Goal: Information Seeking & Learning: Learn about a topic

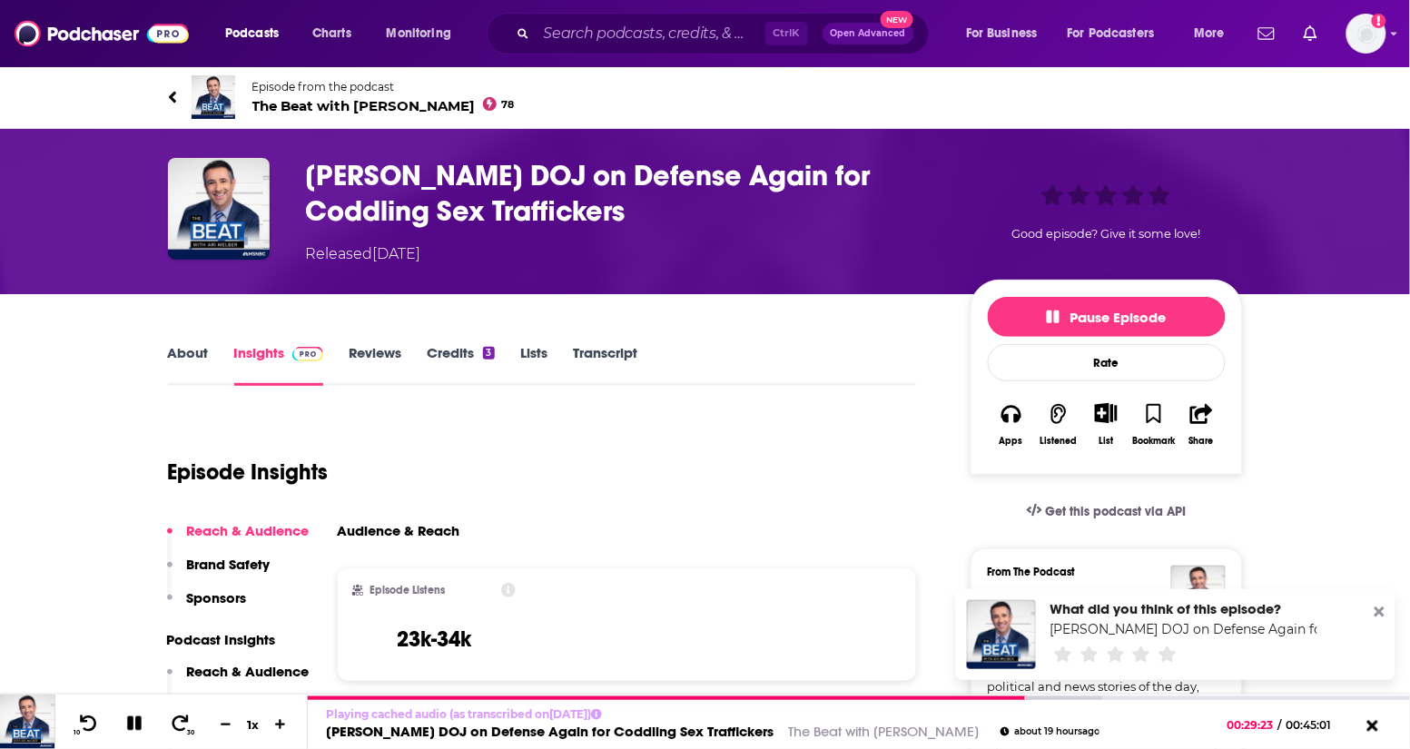
click at [173, 98] on icon at bounding box center [172, 97] width 9 height 18
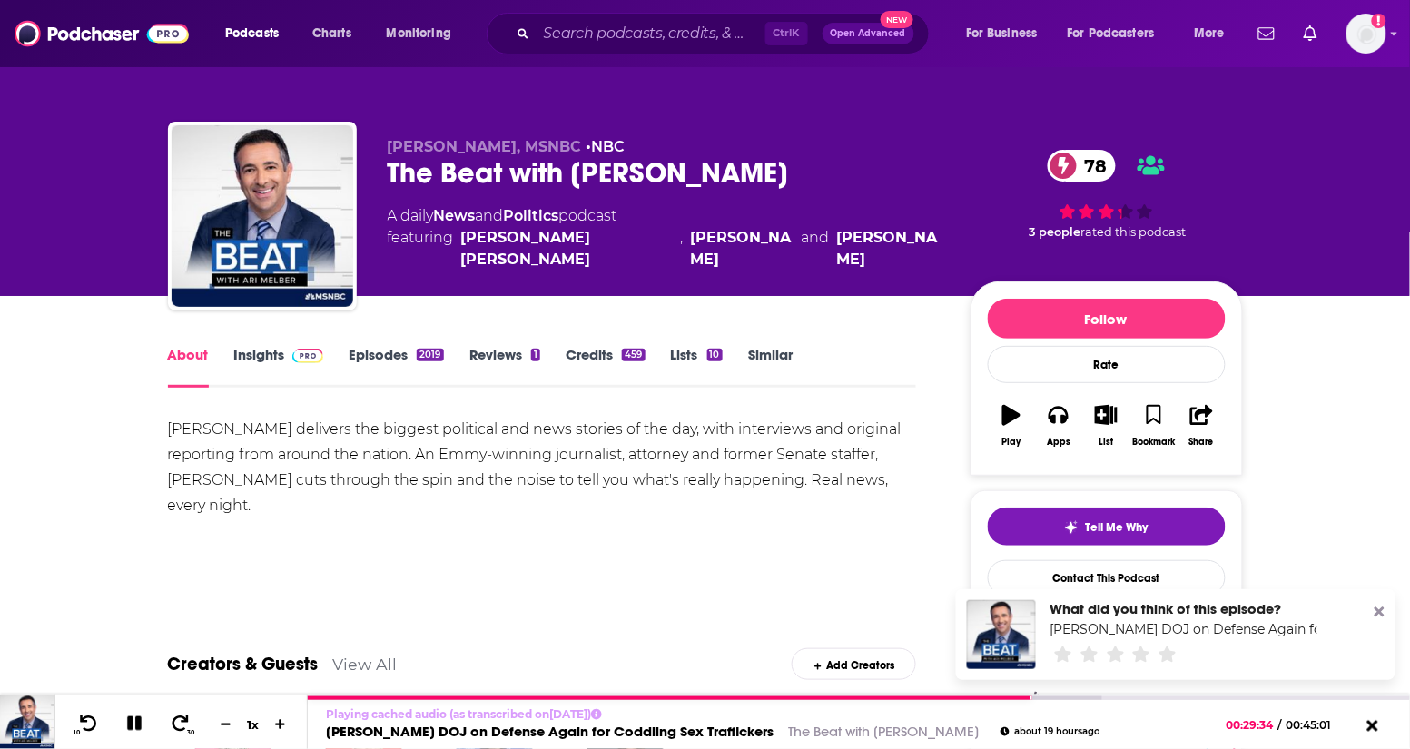
click at [405, 352] on link "Episodes 2019" at bounding box center [396, 367] width 94 height 42
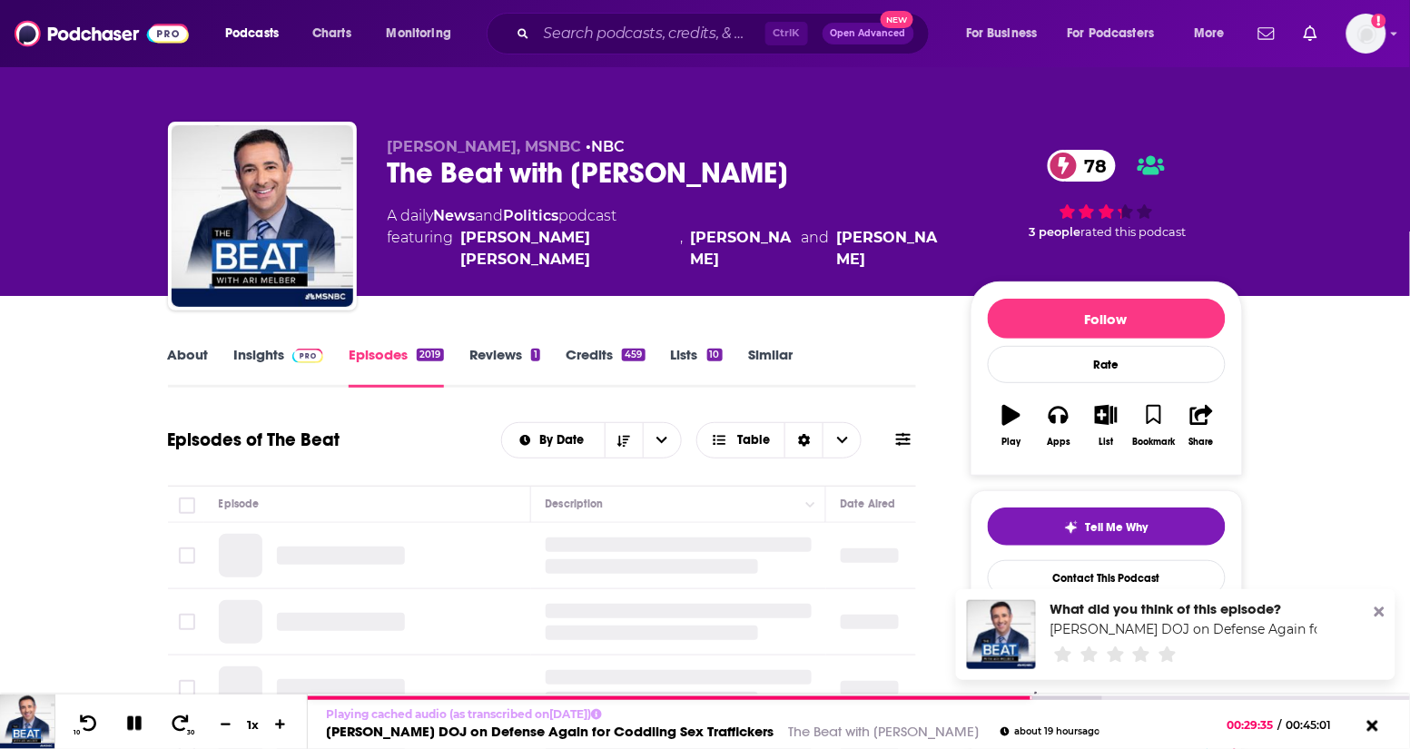
scroll to position [113, 0]
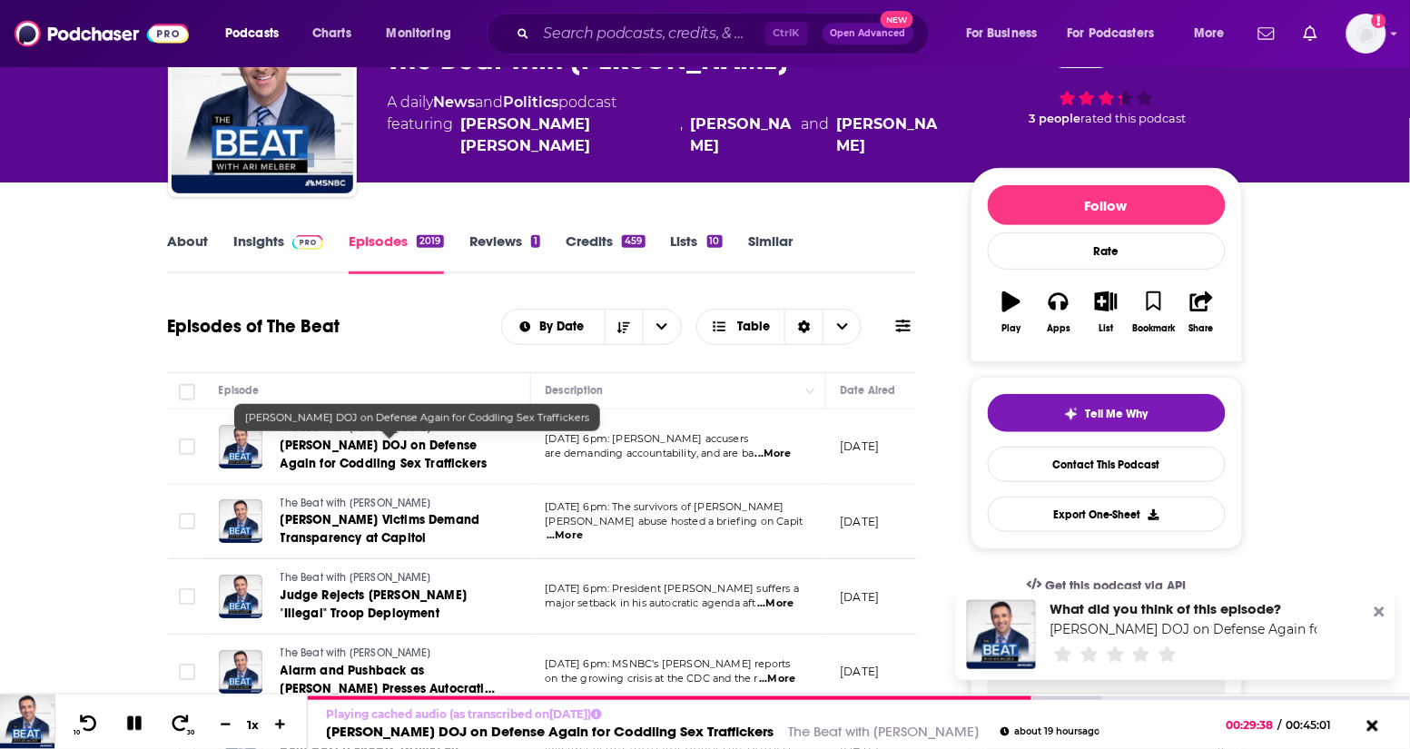
click at [363, 452] on span "Trump DOJ on Defense Again for Coddling Sex Traffickers" at bounding box center [383, 454] width 207 height 34
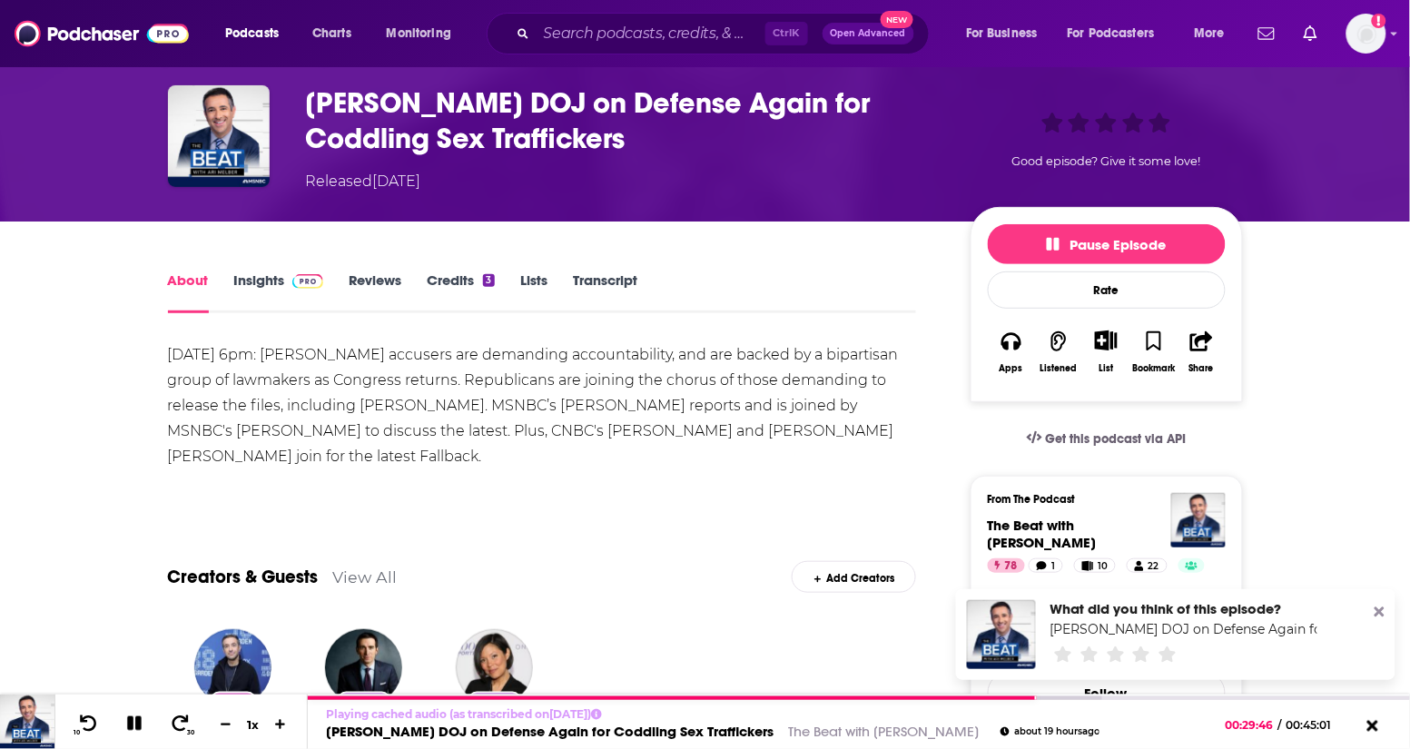
scroll to position [113, 0]
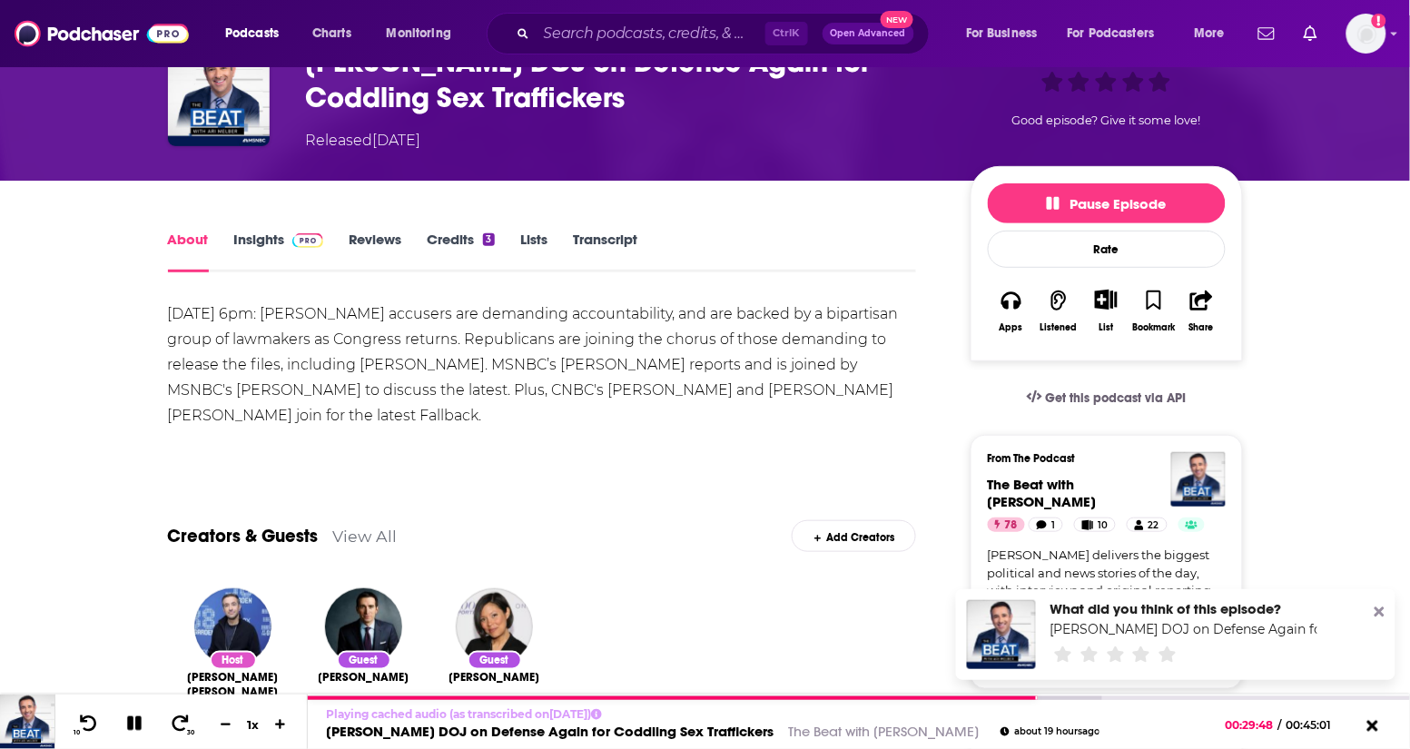
click at [584, 232] on link "Transcript" at bounding box center [605, 252] width 64 height 42
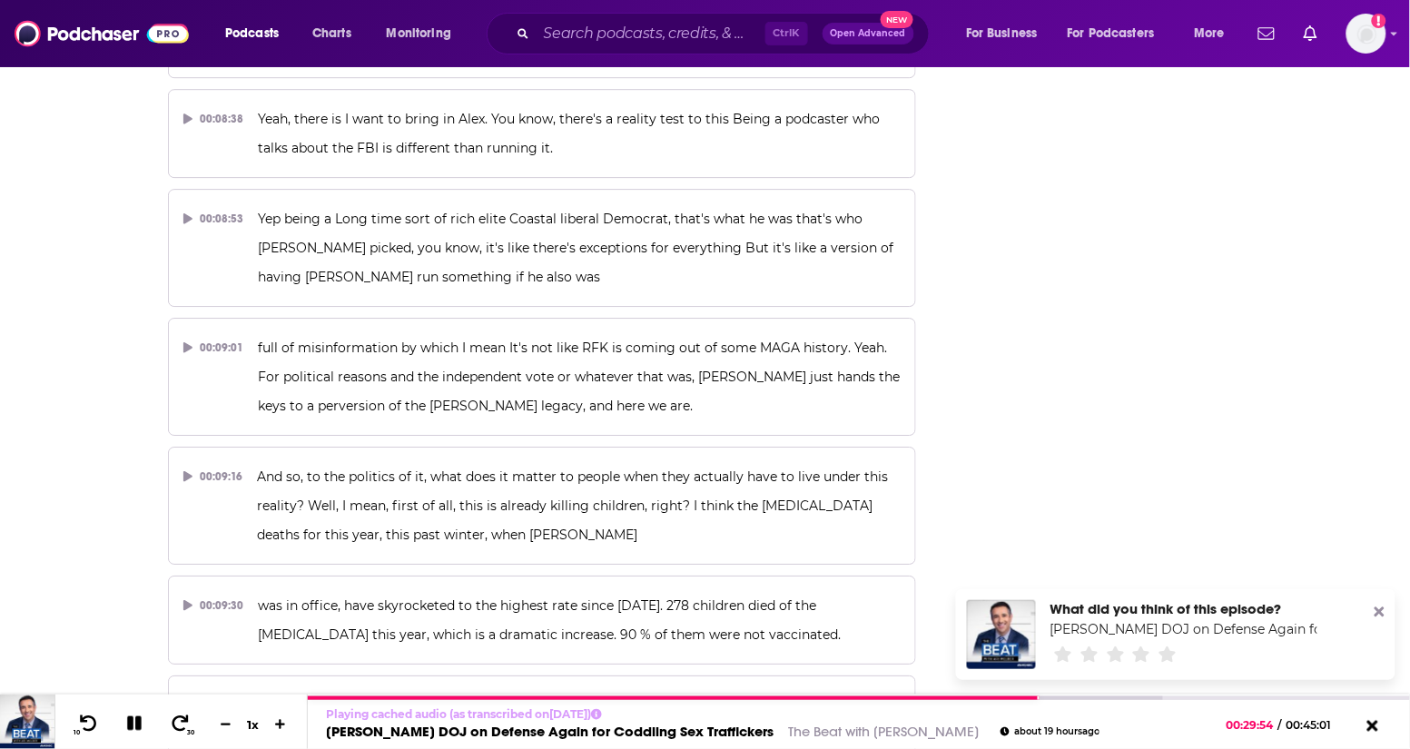
scroll to position [15758, 0]
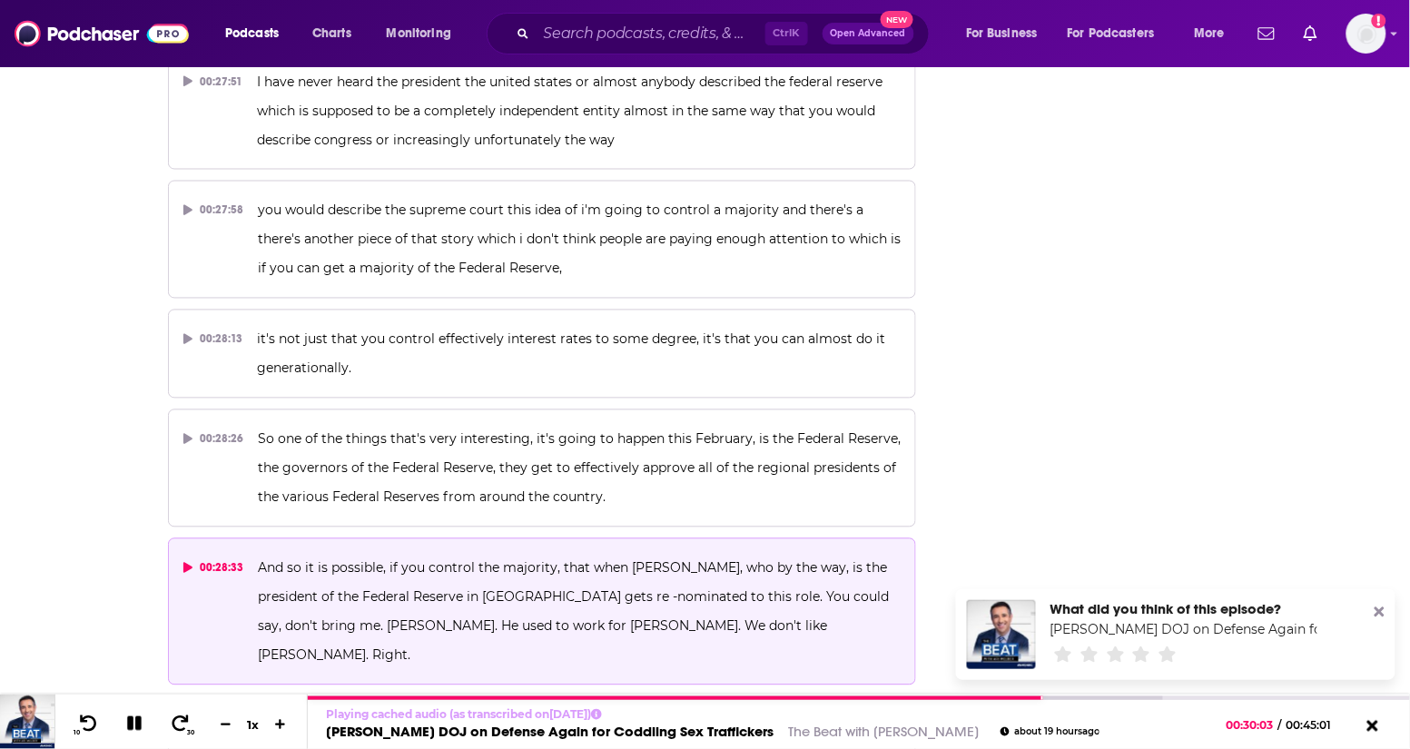
scroll to position [15871, 0]
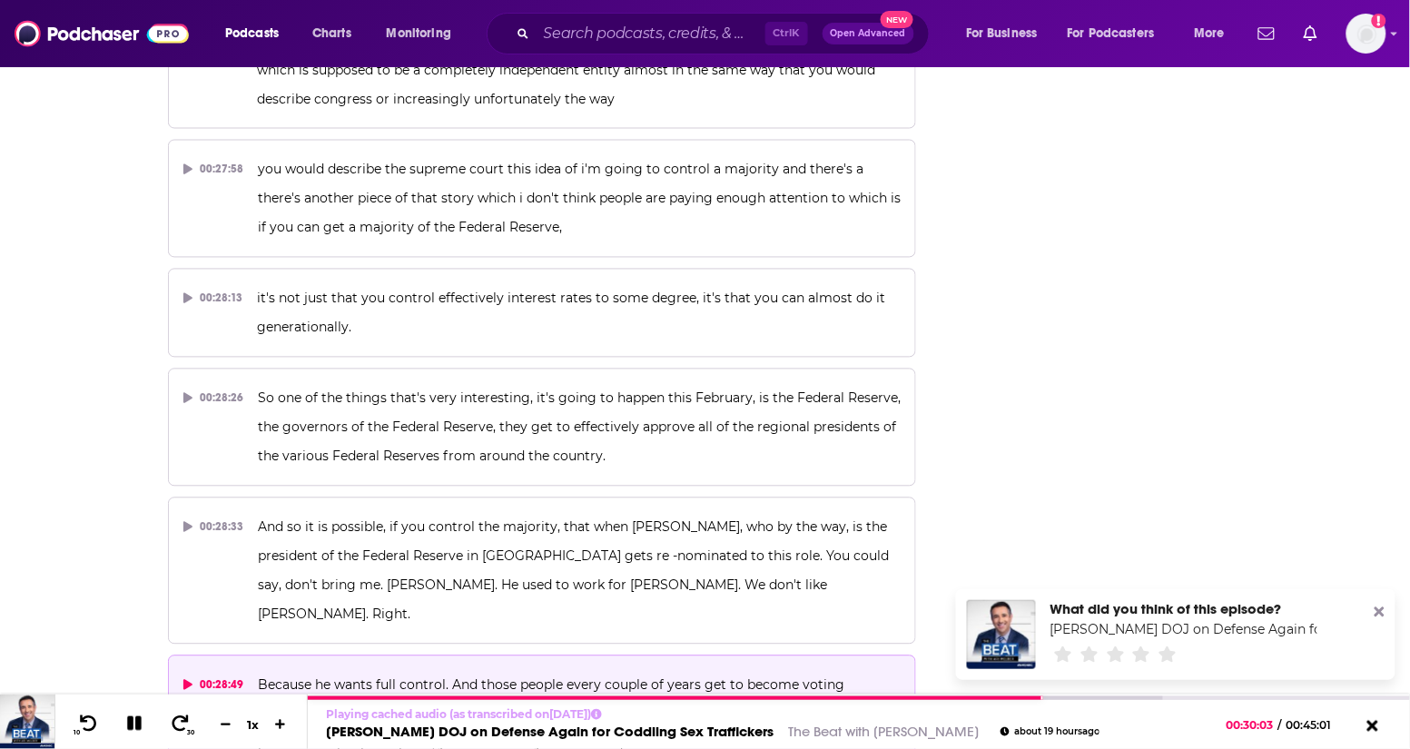
click at [497, 677] on span "Because he wants full control. And those people every couple of years get to be…" at bounding box center [572, 714] width 628 height 74
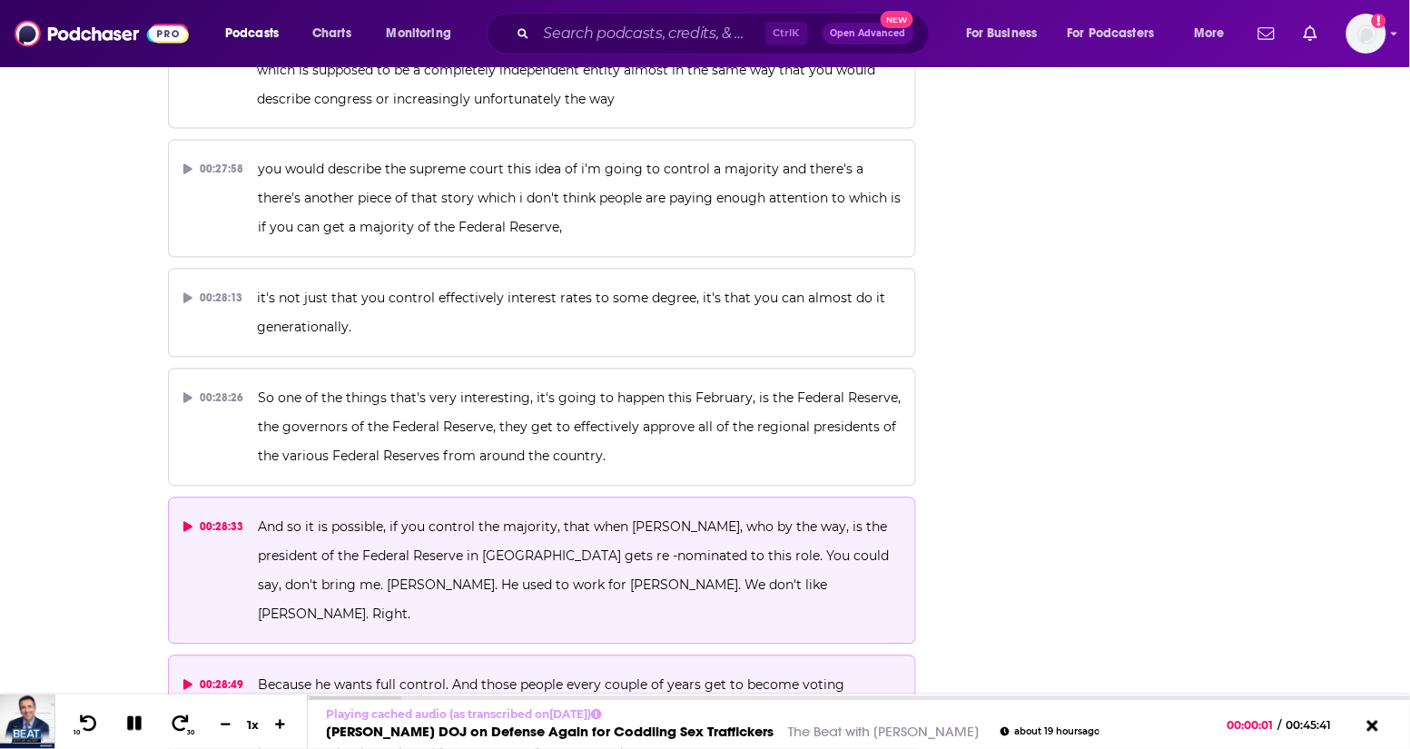
click at [374, 519] on span "And so it is possible, if you control the majority, that when Austin Goolsbee, …" at bounding box center [575, 570] width 634 height 103
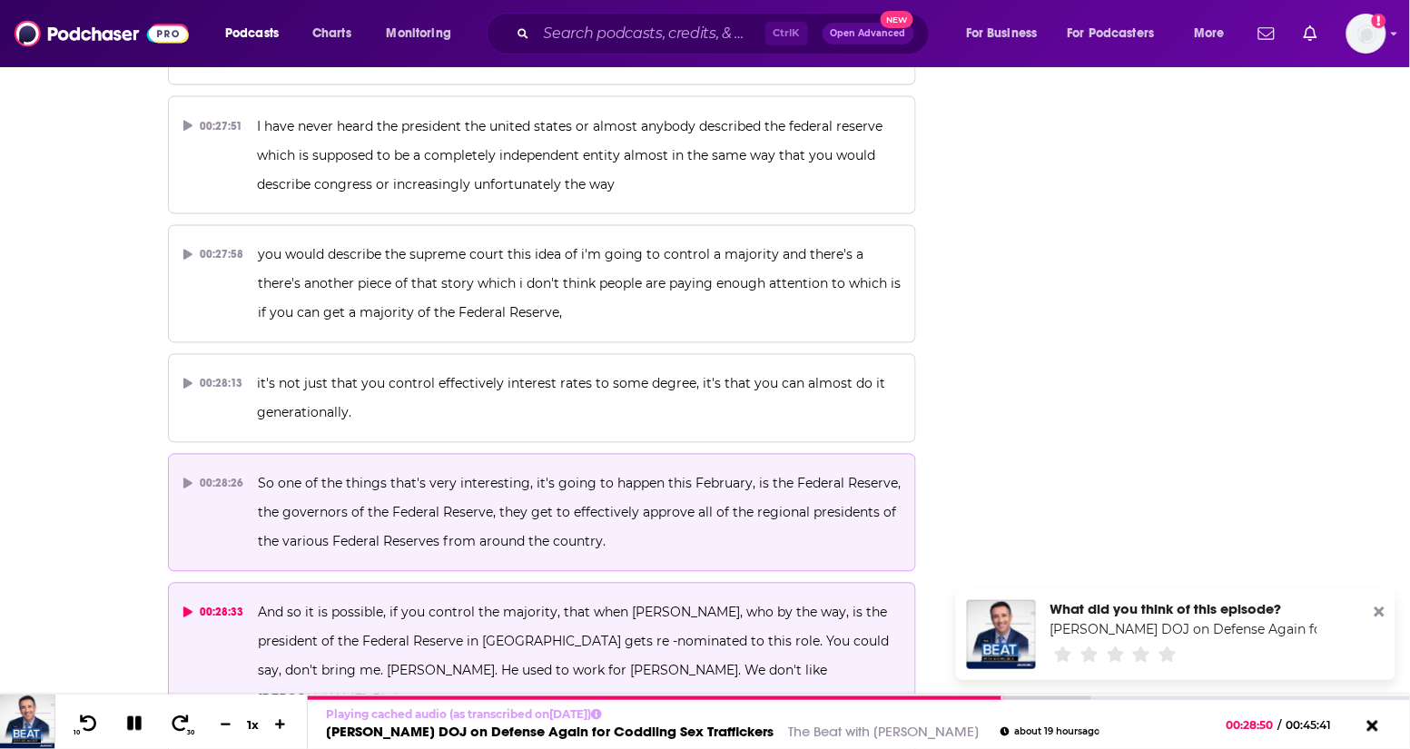
scroll to position [15984, 0]
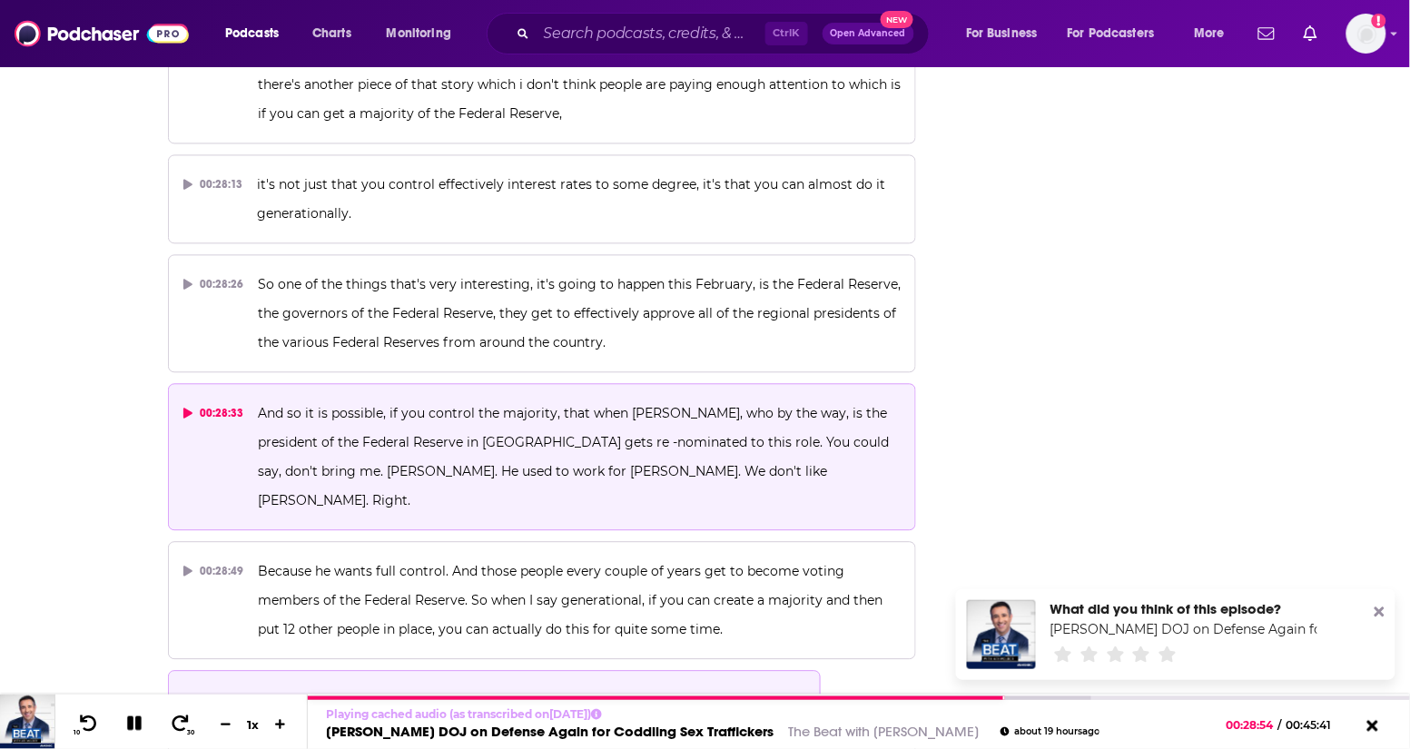
click at [592, 671] on button "00:29:09 Yeah Free markets Foundation of our system, right? Well, we say there'…" at bounding box center [494, 701] width 653 height 60
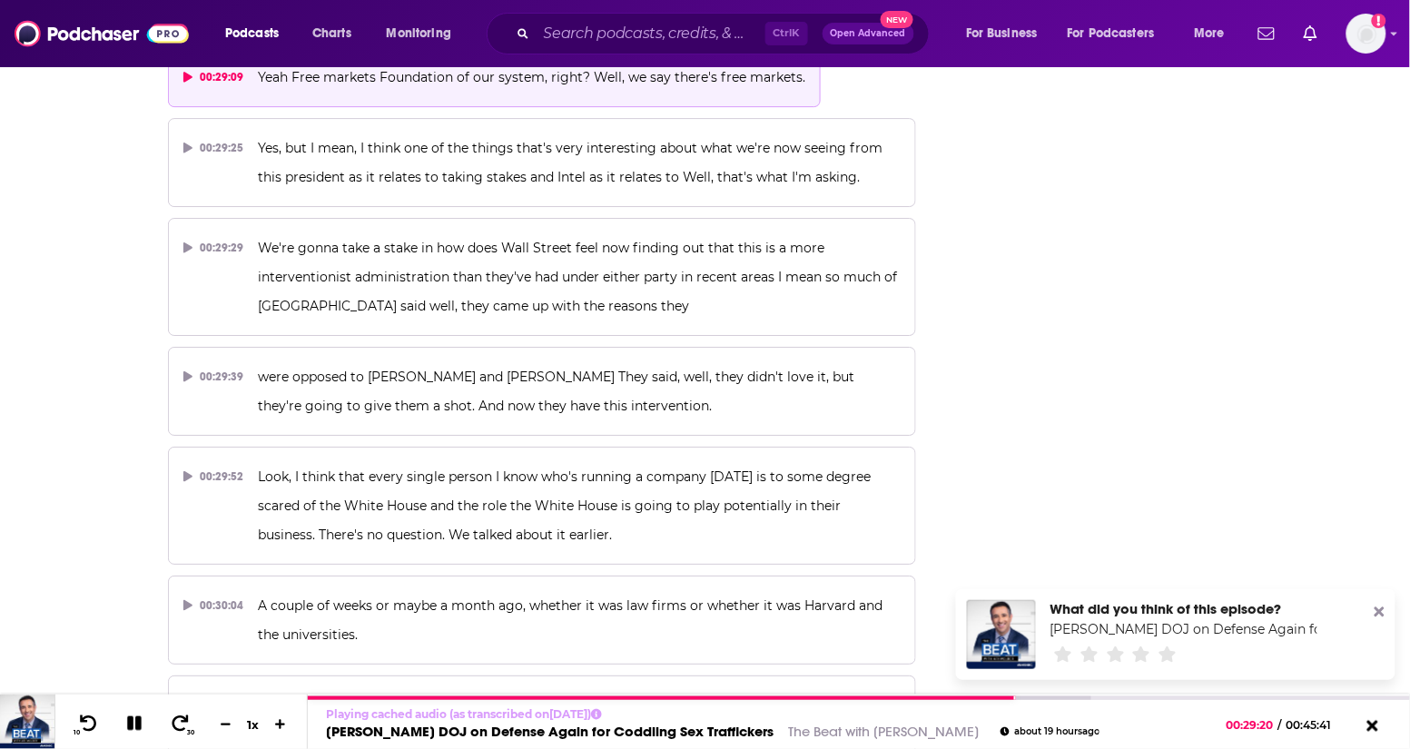
scroll to position [16665, 0]
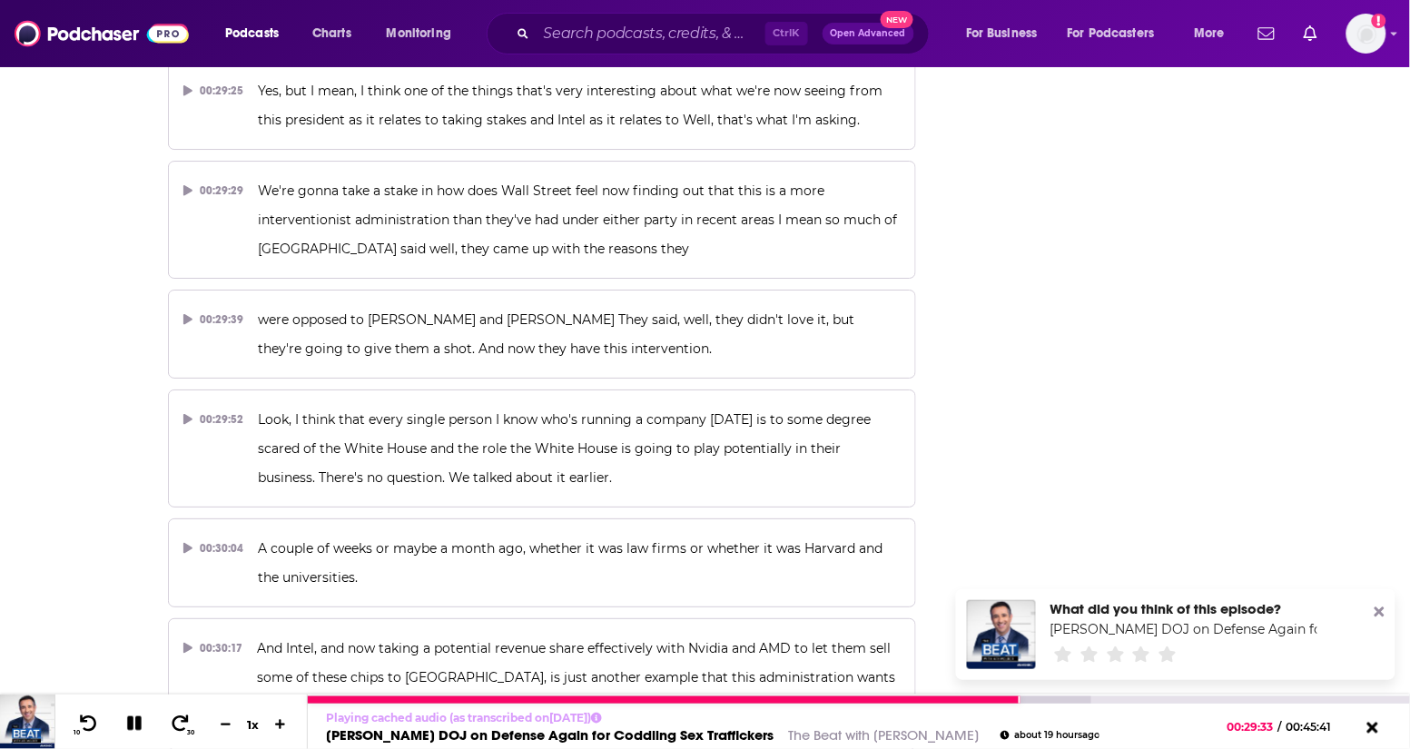
click at [137, 723] on icon at bounding box center [134, 723] width 15 height 15
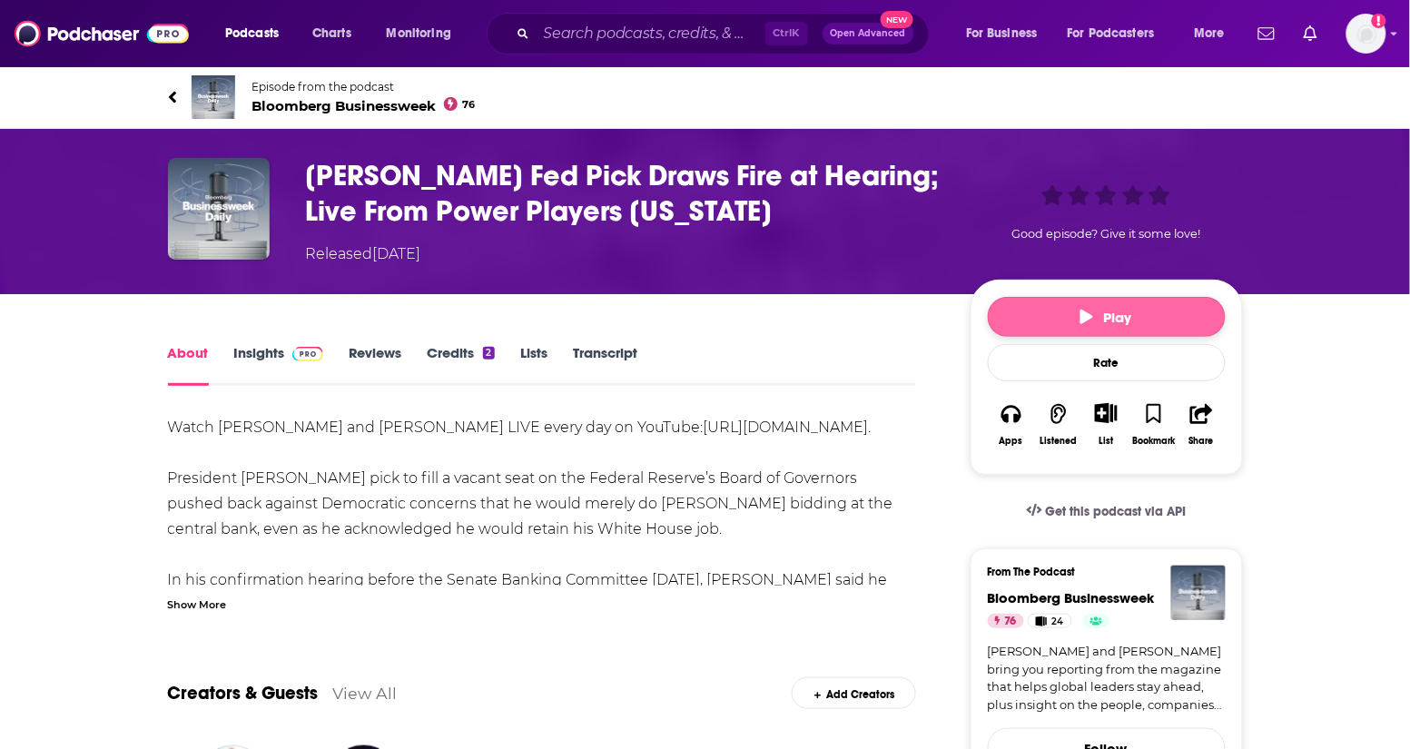
click at [1036, 331] on button "Play" at bounding box center [1107, 317] width 238 height 40
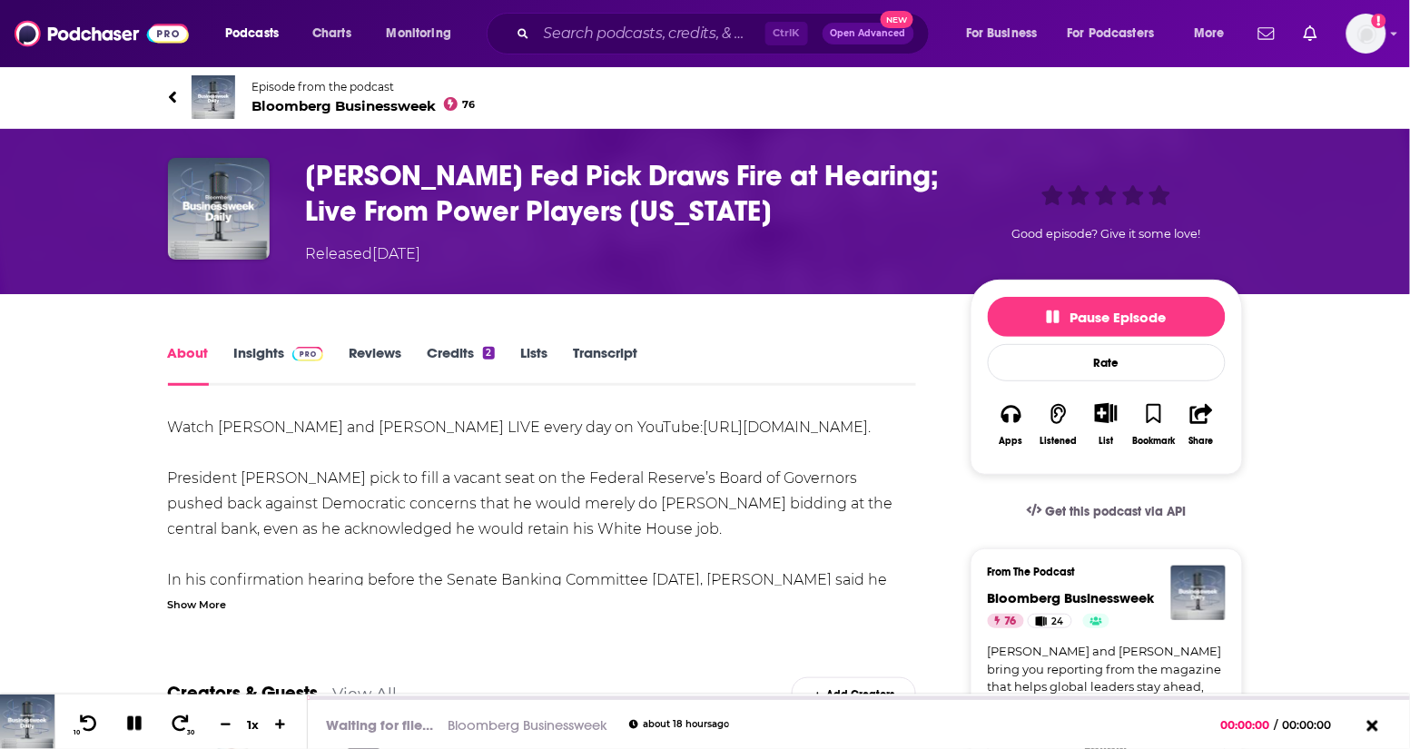
click at [626, 348] on link "Transcript" at bounding box center [605, 365] width 64 height 42
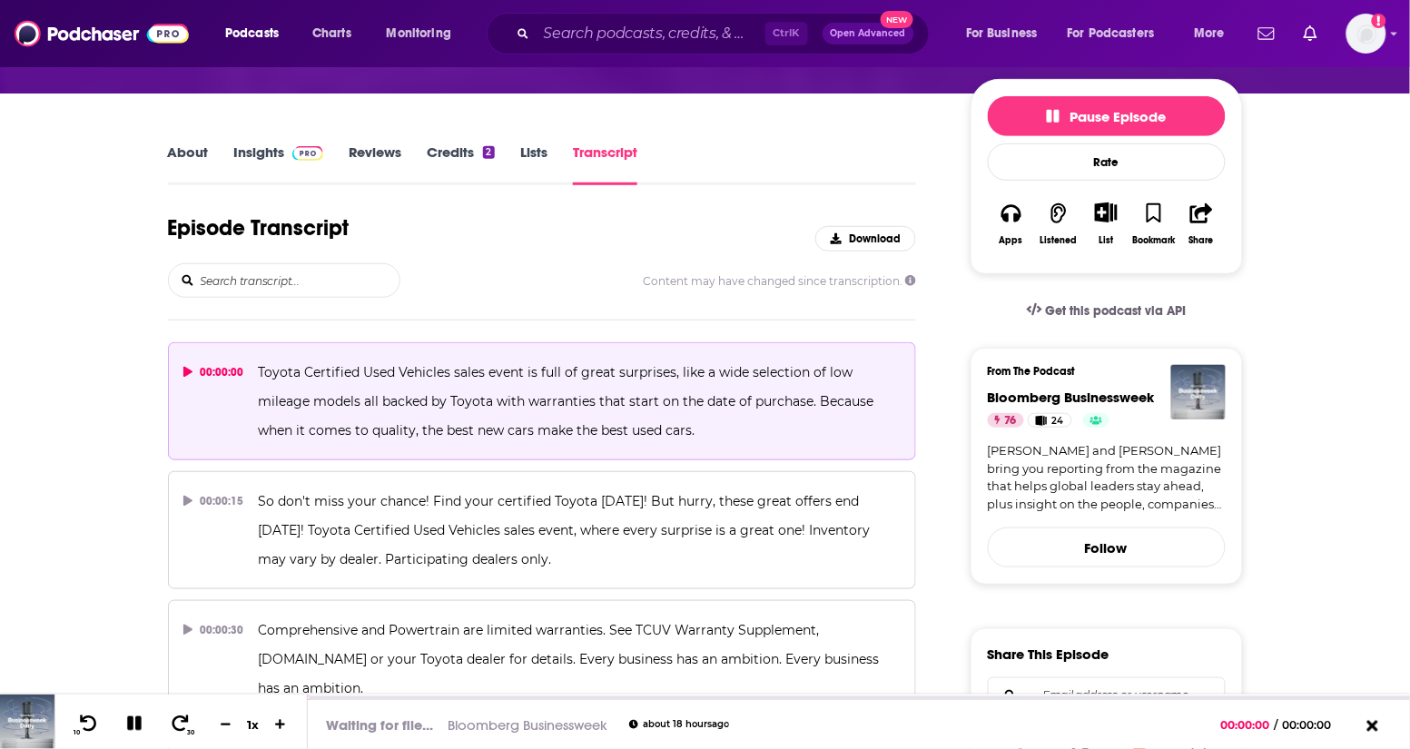
scroll to position [227, 0]
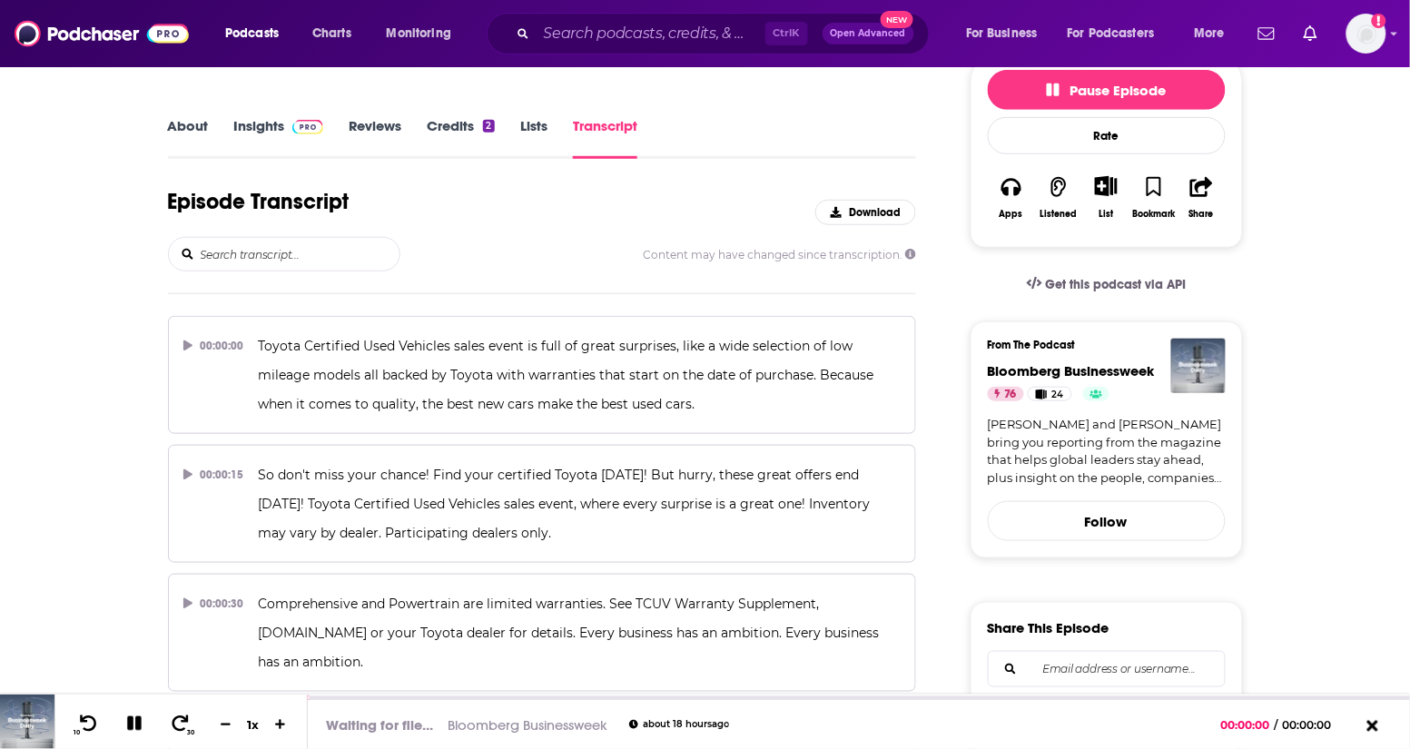
click at [289, 263] on input "search" at bounding box center [299, 254] width 201 height 33
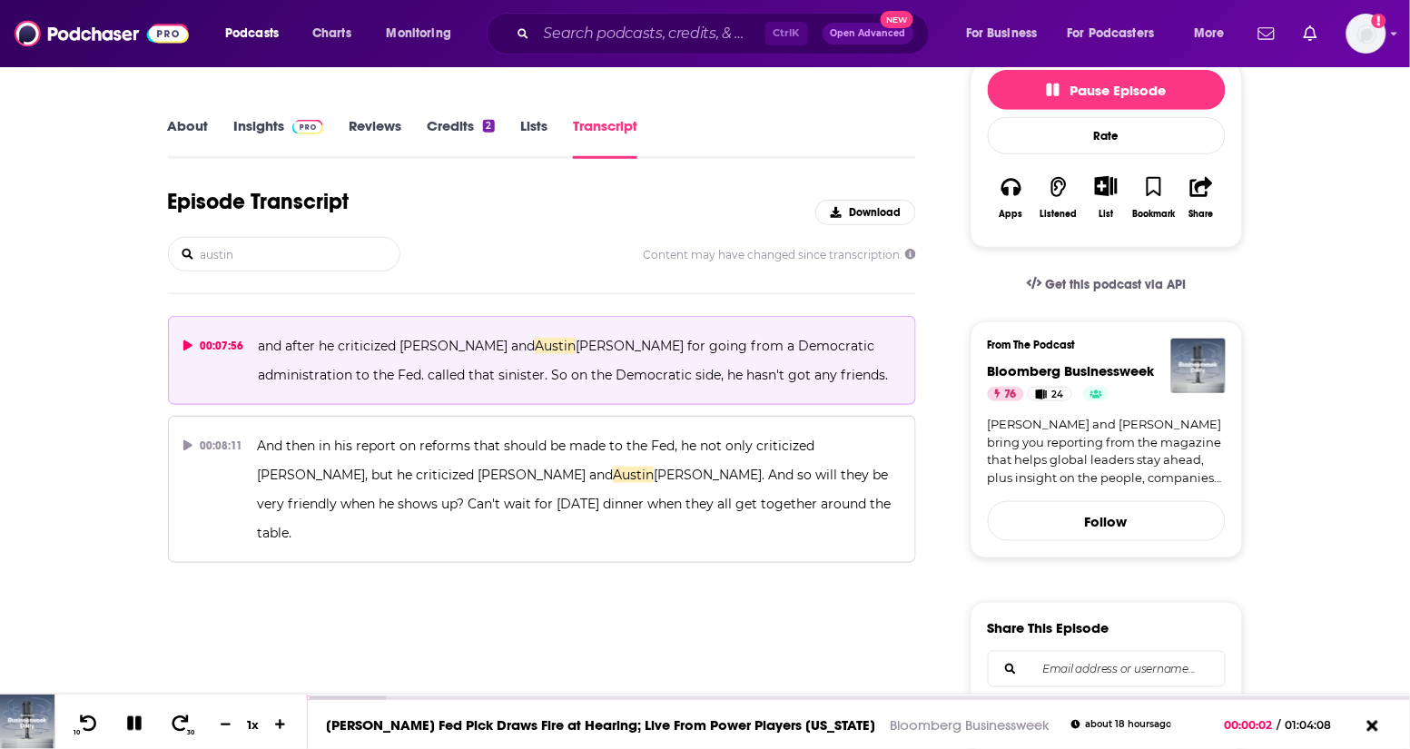
type input "austin"
click at [501, 370] on span "[PERSON_NAME] for going from a Democratic administration to the Fed. called tha…" at bounding box center [573, 360] width 630 height 45
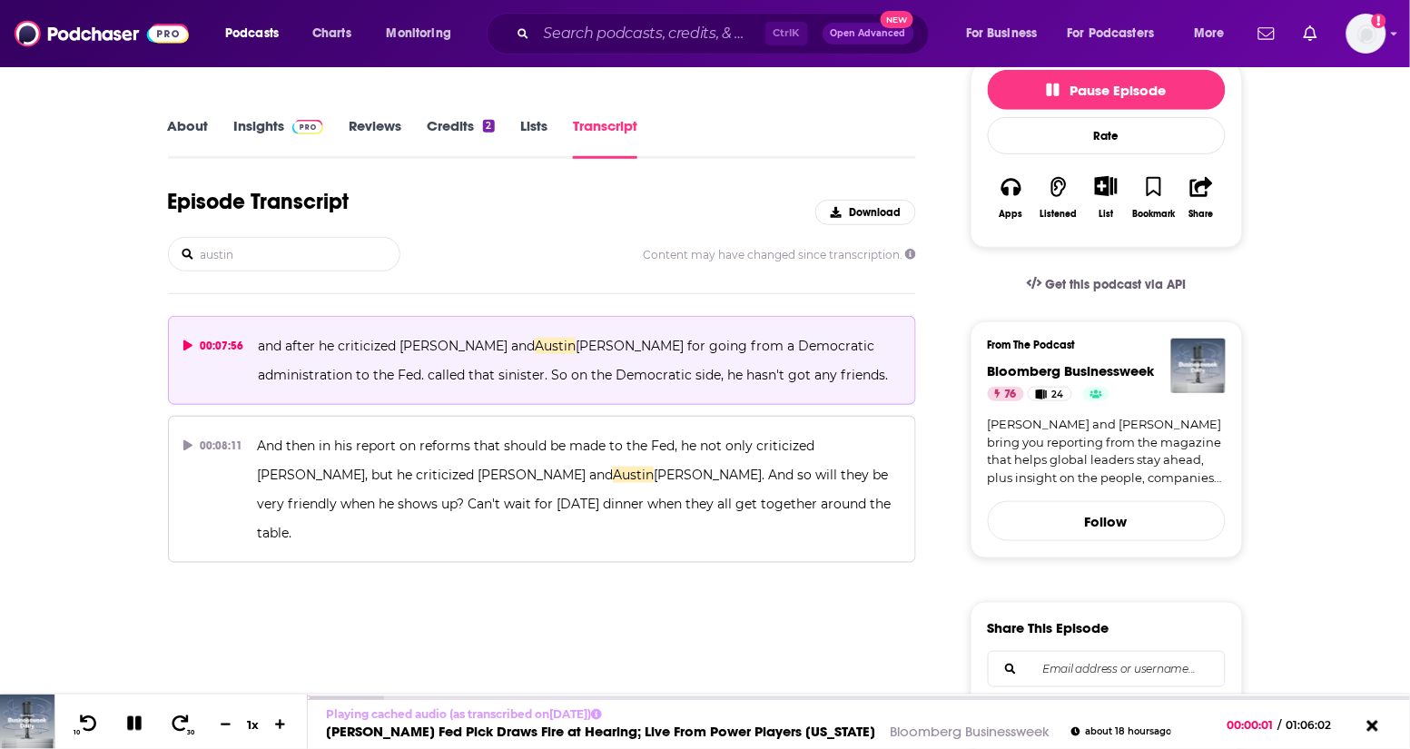
click at [364, 356] on p "and after he criticized [PERSON_NAME] and [PERSON_NAME] for going from a Democr…" at bounding box center [579, 360] width 643 height 58
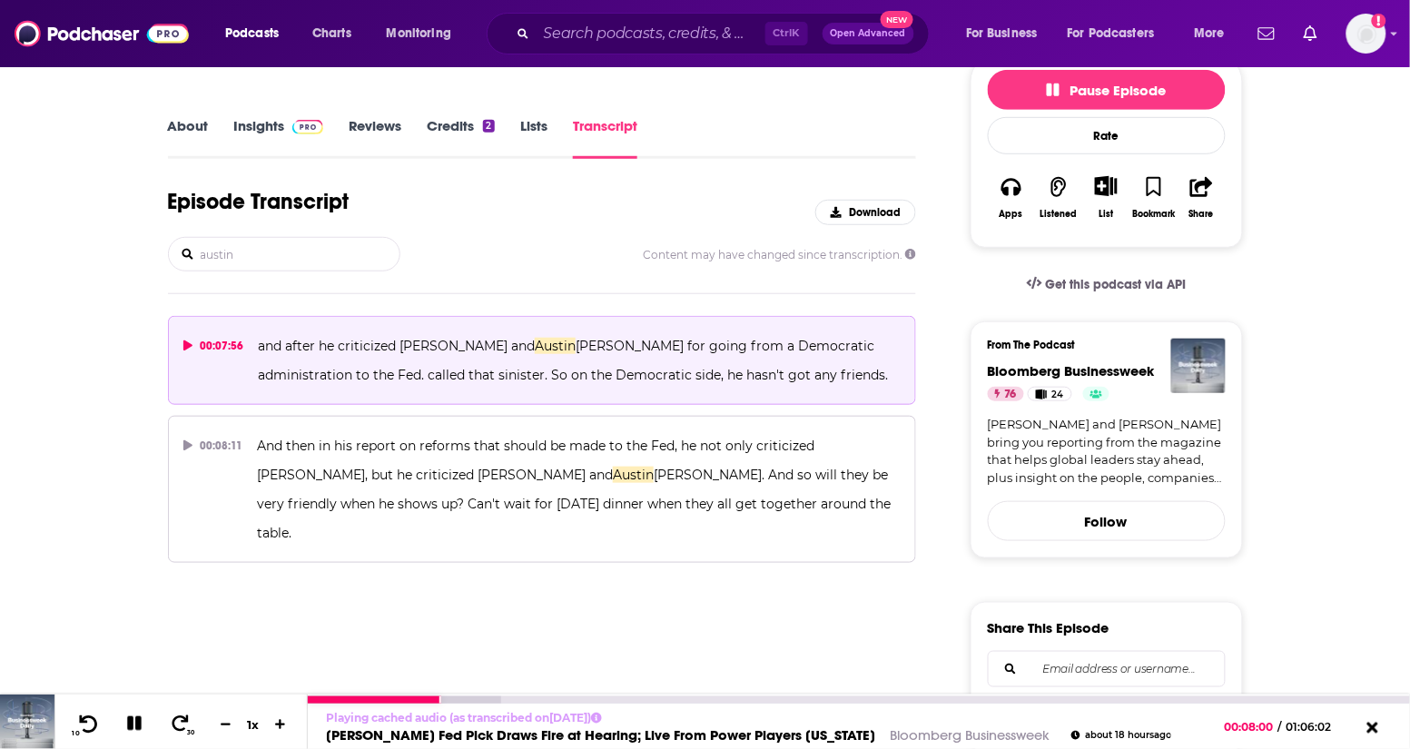
click at [96, 727] on icon at bounding box center [88, 723] width 23 height 18
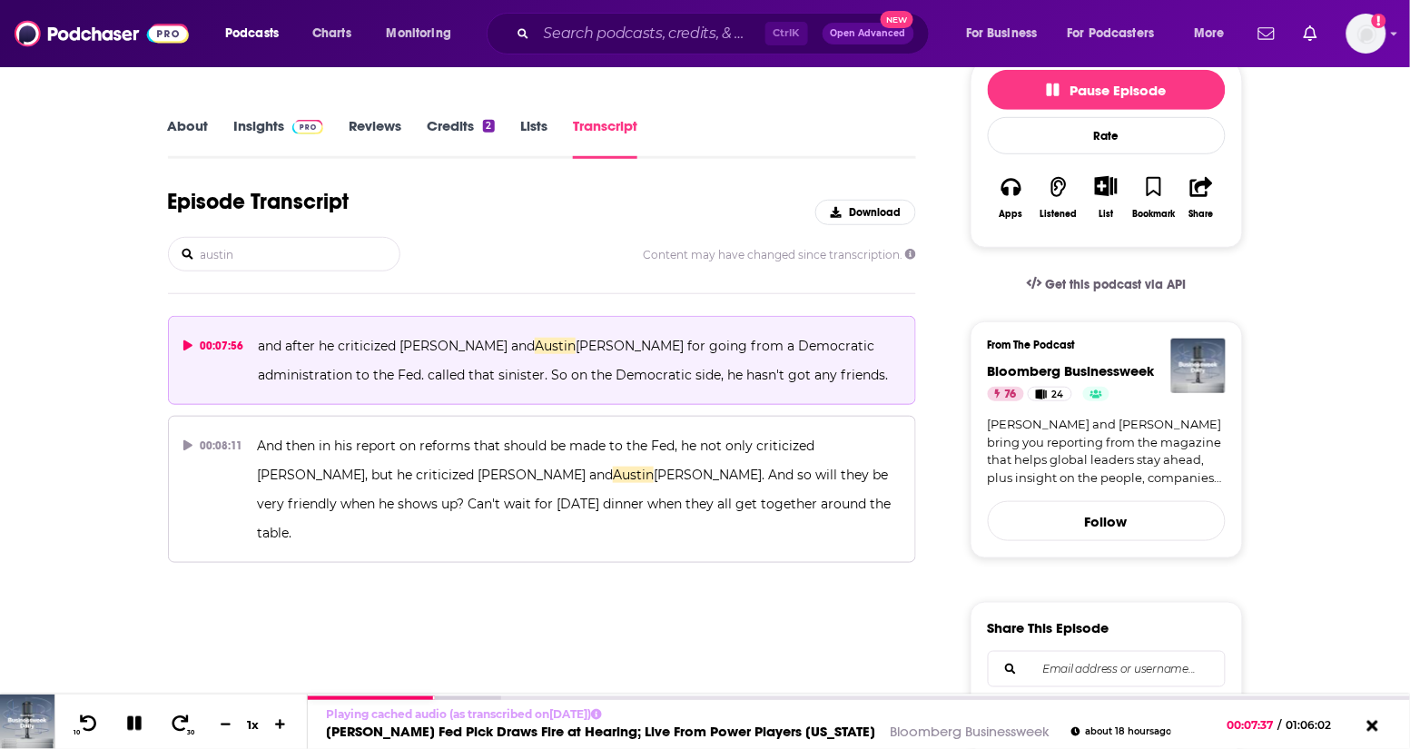
click at [175, 127] on link "About" at bounding box center [188, 138] width 41 height 42
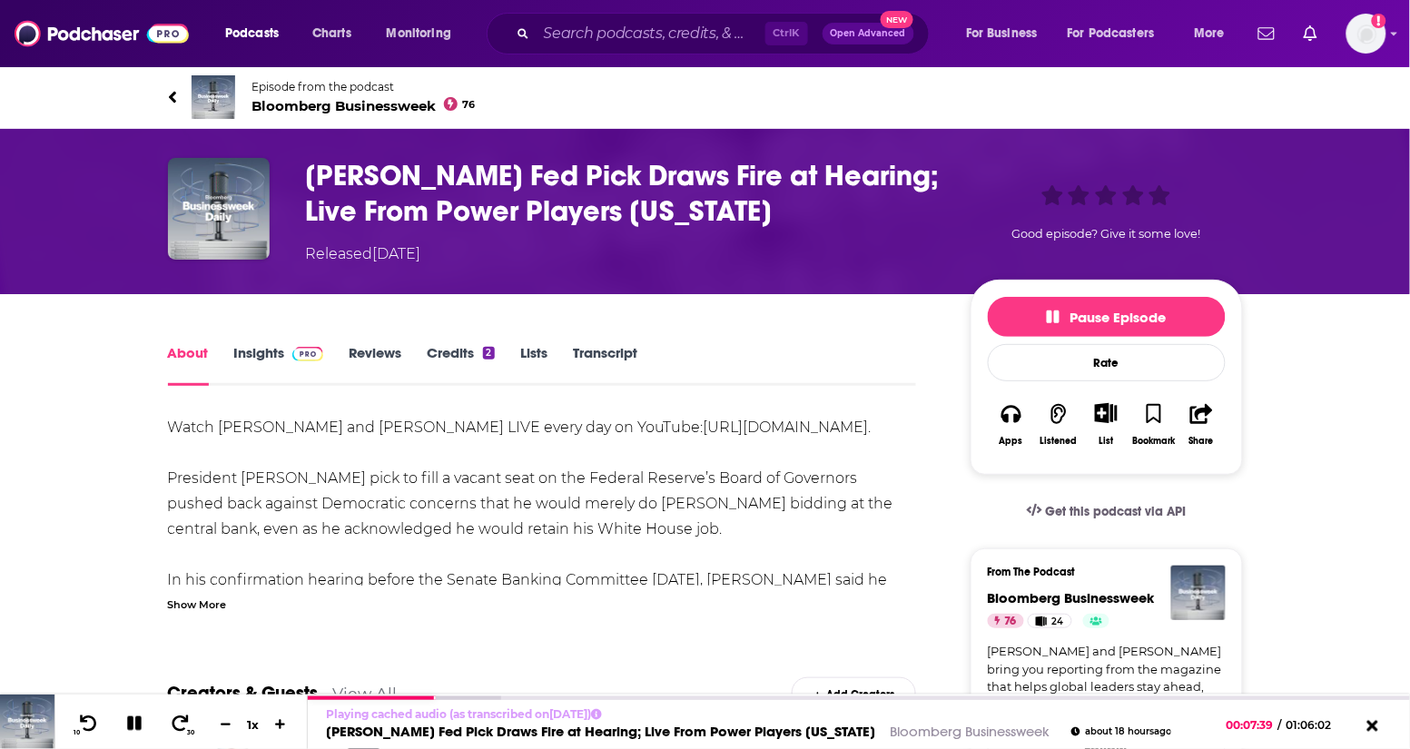
click at [359, 103] on span "Bloomberg Businessweek 76" at bounding box center [363, 105] width 223 height 17
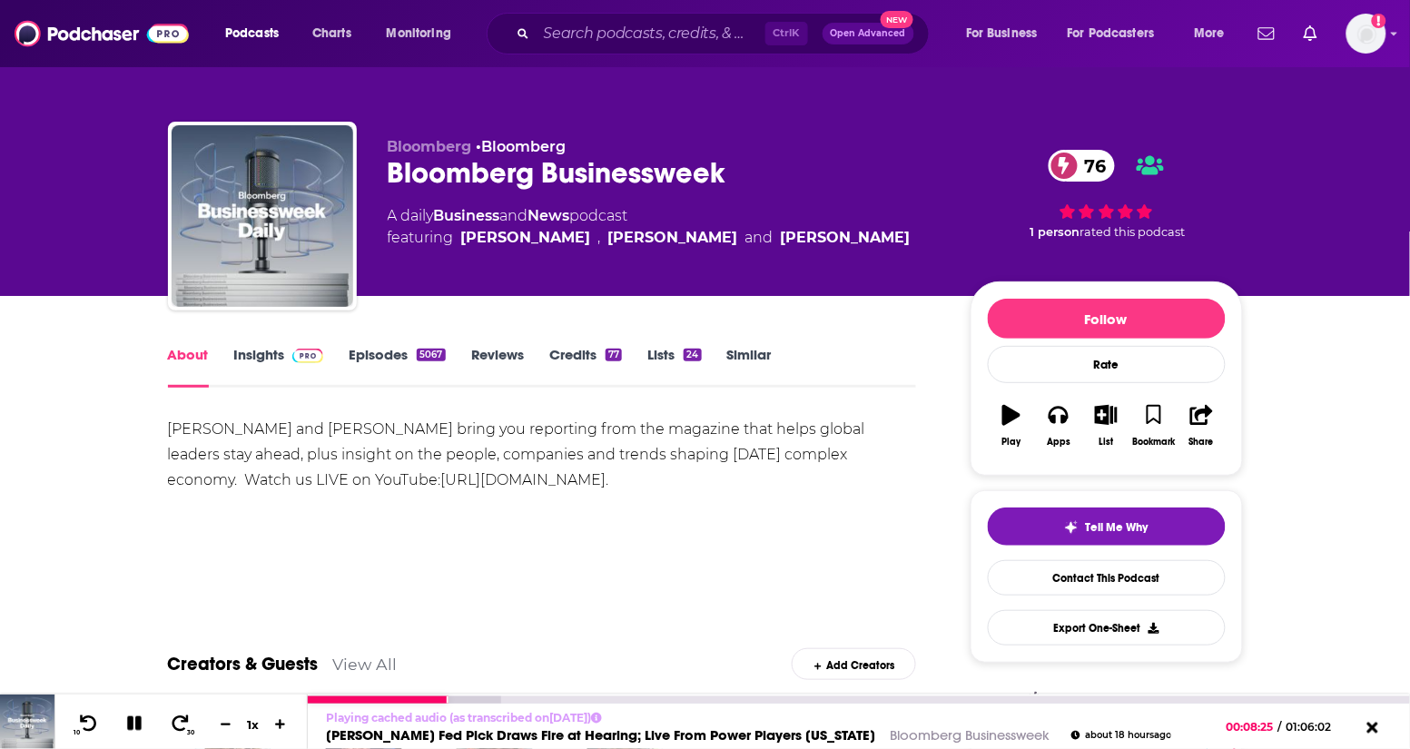
click at [134, 724] on icon at bounding box center [134, 724] width 25 height 26
